Goal: Task Accomplishment & Management: Use online tool/utility

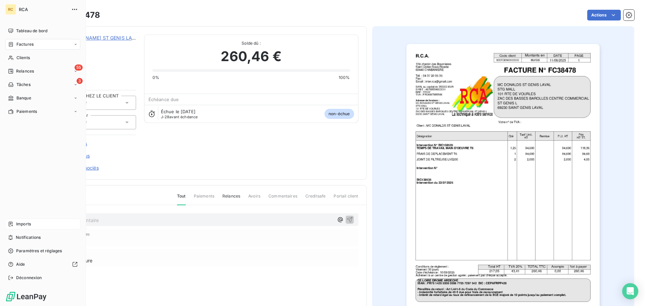
click at [31, 223] on div "Imports" at bounding box center [42, 224] width 75 height 11
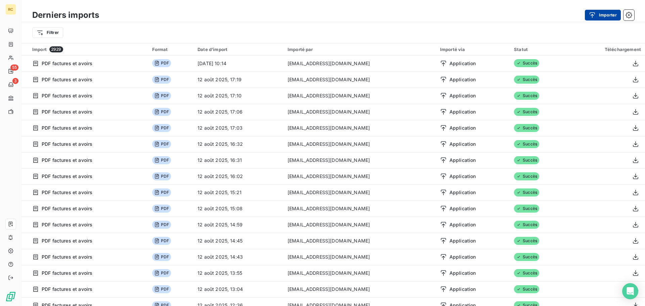
click at [605, 14] on button "Importer" at bounding box center [602, 15] width 36 height 11
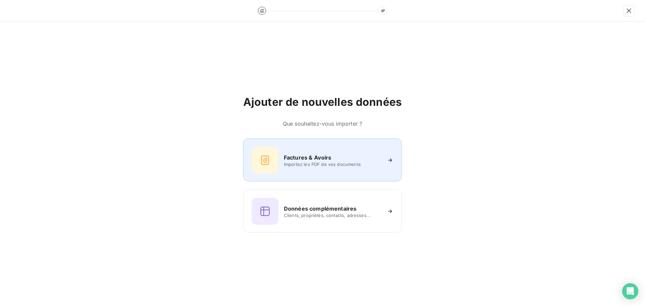
click at [323, 159] on h6 "Factures & Avoirs" at bounding box center [308, 157] width 48 height 8
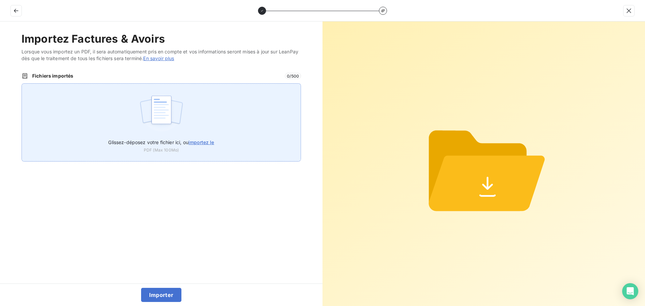
click at [159, 126] on img at bounding box center [161, 113] width 45 height 43
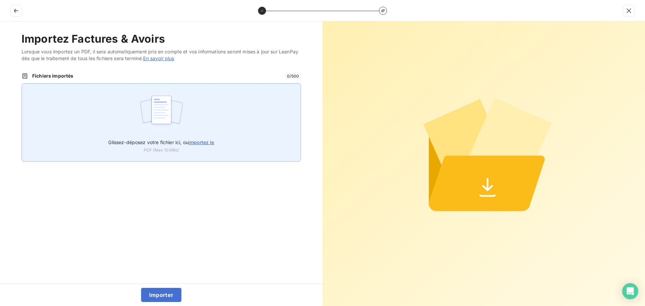
type input "C:\fakepath\FC38511.pdf"
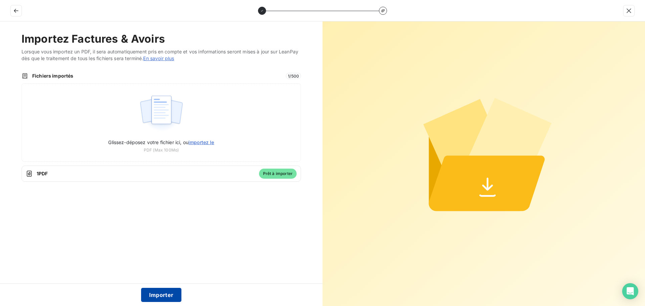
click at [156, 296] on button "Importer" at bounding box center [161, 295] width 41 height 14
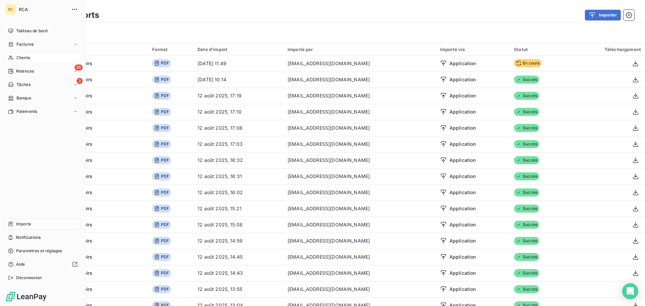
click at [11, 56] on icon at bounding box center [11, 57] width 6 height 5
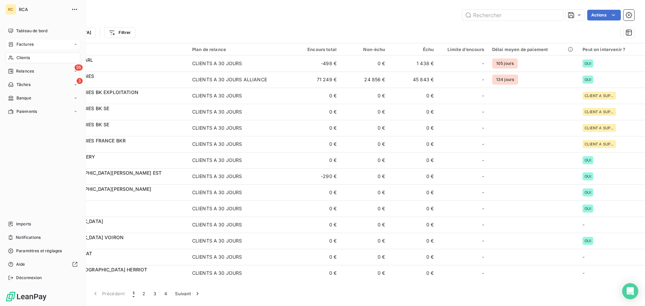
click at [12, 47] on div "Factures" at bounding box center [42, 44] width 75 height 11
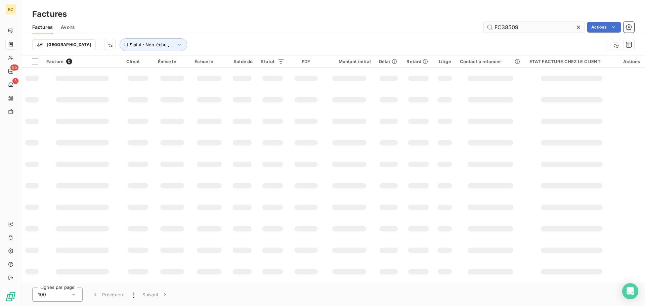
click at [536, 27] on input "FC38509" at bounding box center [533, 27] width 101 height 11
click at [535, 27] on input "FC38509" at bounding box center [533, 27] width 101 height 11
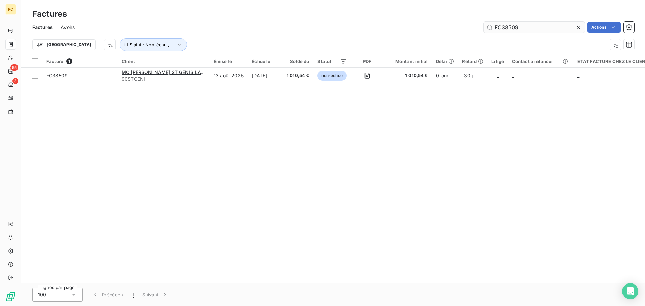
click at [535, 27] on input "FC38509" at bounding box center [533, 27] width 101 height 11
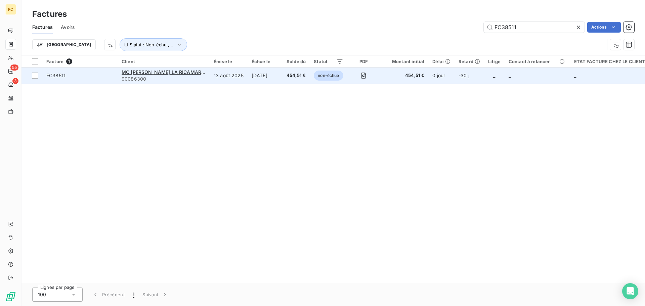
type input "FC38511"
click at [58, 76] on span "FC38511" at bounding box center [55, 76] width 19 height 6
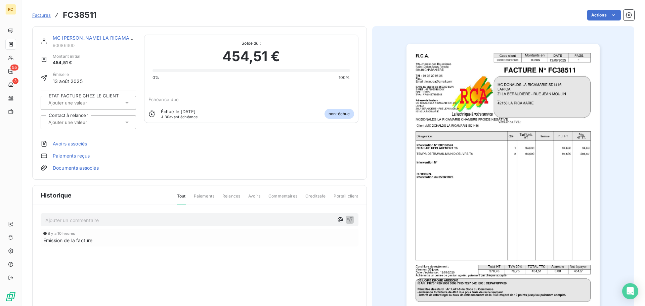
click at [77, 168] on link "Documents associés" at bounding box center [76, 167] width 46 height 7
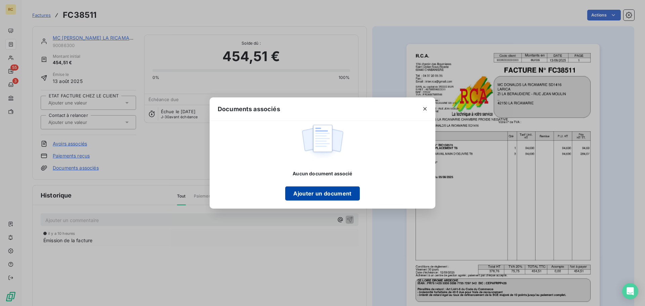
click at [328, 194] on button "Ajouter un document" at bounding box center [322, 193] width 74 height 14
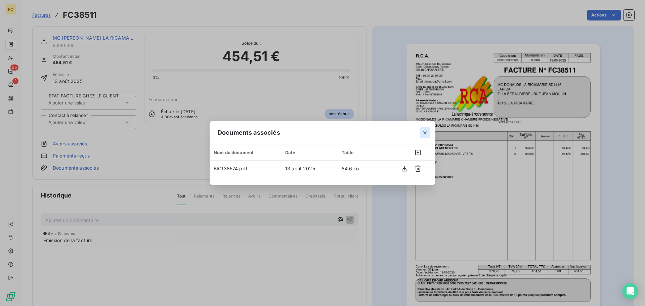
click at [422, 133] on icon "button" at bounding box center [424, 132] width 7 height 7
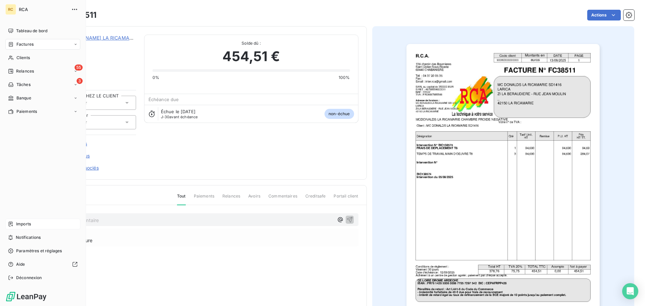
click at [23, 226] on span "Imports" at bounding box center [23, 224] width 15 height 6
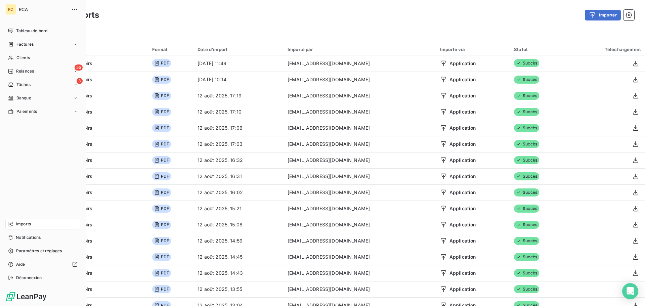
click at [21, 222] on span "Imports" at bounding box center [23, 224] width 15 height 6
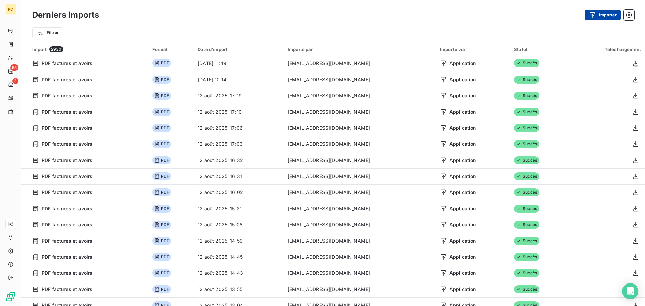
click at [608, 15] on button "Importer" at bounding box center [602, 15] width 36 height 11
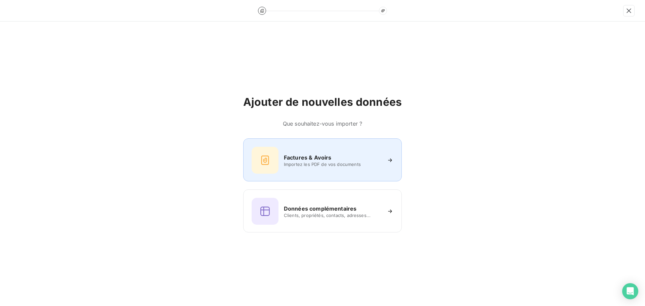
click at [292, 148] on div "Factures & Avoirs Importez les PDF de vos documents" at bounding box center [322, 160] width 142 height 27
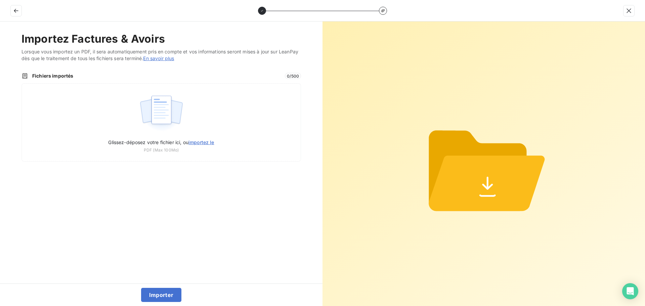
click at [121, 79] on div "Fichiers importés 0 / 500 Glissez-déposez votre fichier ici, ou importez le PDF…" at bounding box center [160, 117] width 279 height 89
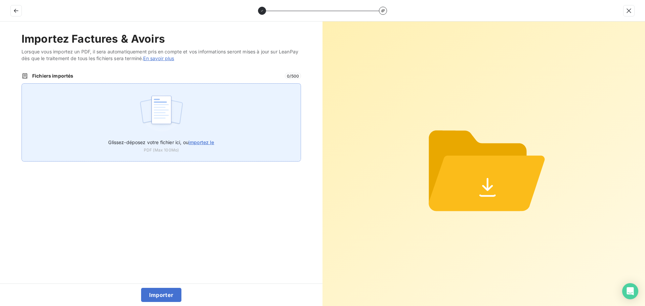
click at [124, 91] on div "Glissez-déposez votre fichier ici, ou importez le PDF (Max 100Mo)" at bounding box center [160, 122] width 279 height 78
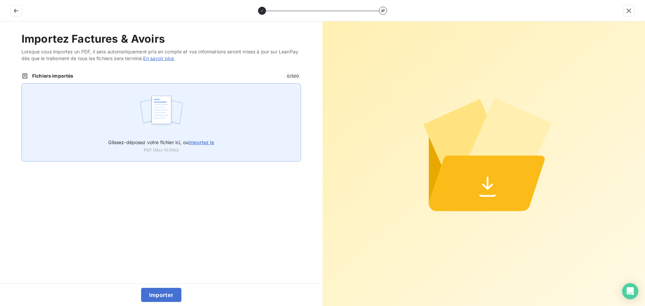
type input "C:\fakepath\FC38512.pdf"
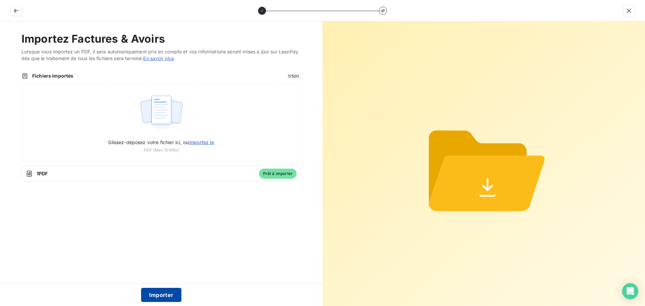
click at [160, 293] on button "Importer" at bounding box center [161, 295] width 41 height 14
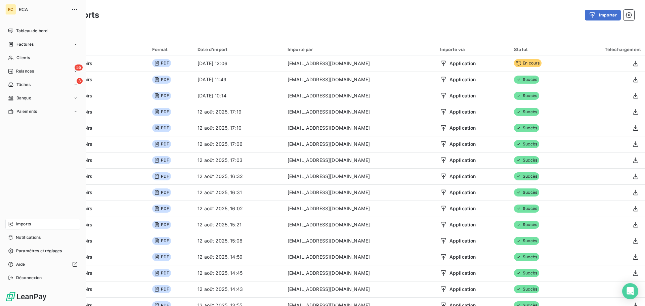
drag, startPoint x: 17, startPoint y: 43, endPoint x: 64, endPoint y: 51, distance: 47.7
click at [17, 43] on span "Factures" at bounding box center [24, 44] width 17 height 6
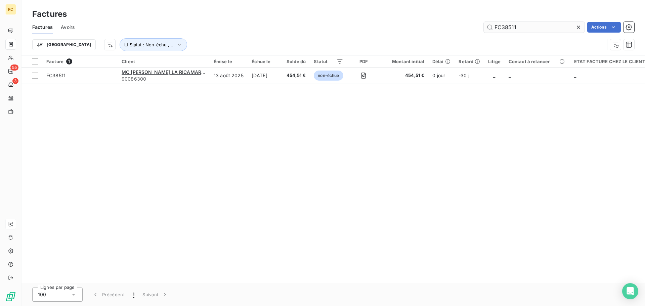
click at [531, 26] on input "FC38511" at bounding box center [533, 27] width 101 height 11
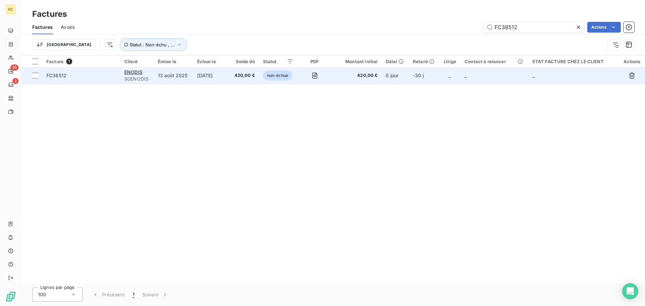
type input "FC38512"
click at [50, 75] on span "FC38512" at bounding box center [56, 76] width 20 height 6
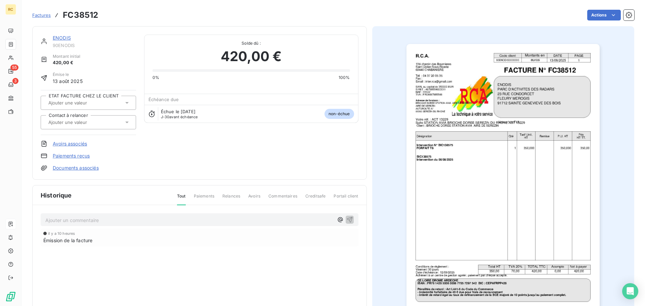
click at [75, 169] on link "Documents associés" at bounding box center [76, 167] width 46 height 7
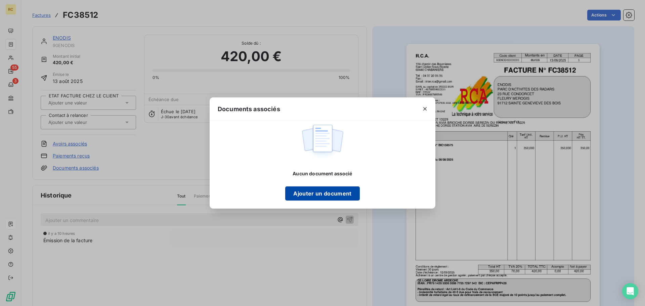
click at [332, 195] on button "Ajouter un document" at bounding box center [322, 193] width 74 height 14
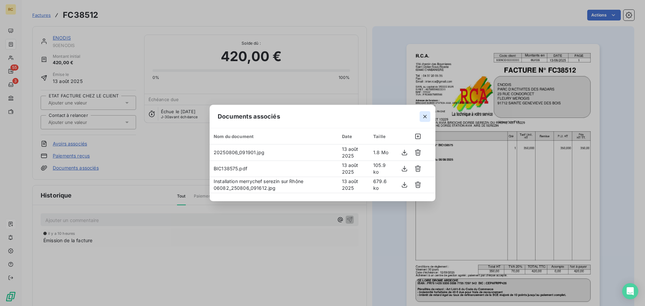
click at [422, 118] on icon "button" at bounding box center [424, 116] width 7 height 7
